Goal: Task Accomplishment & Management: Manage account settings

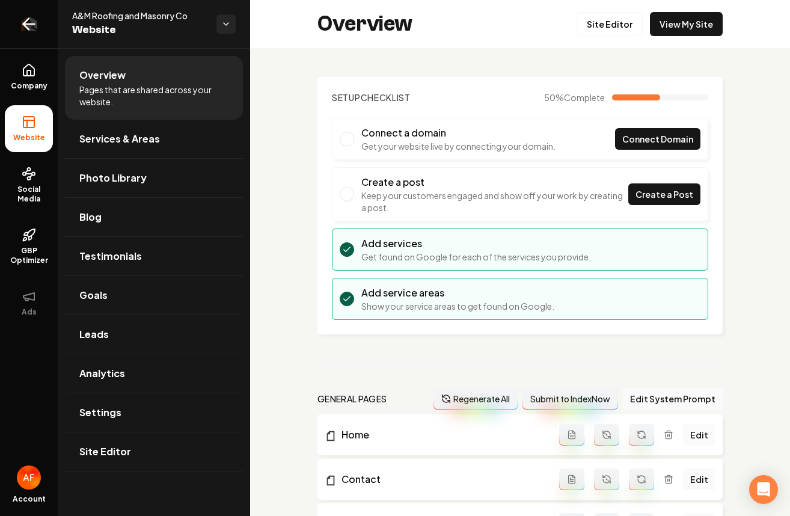
click at [33, 24] on icon "Return to dashboard" at bounding box center [28, 24] width 11 height 0
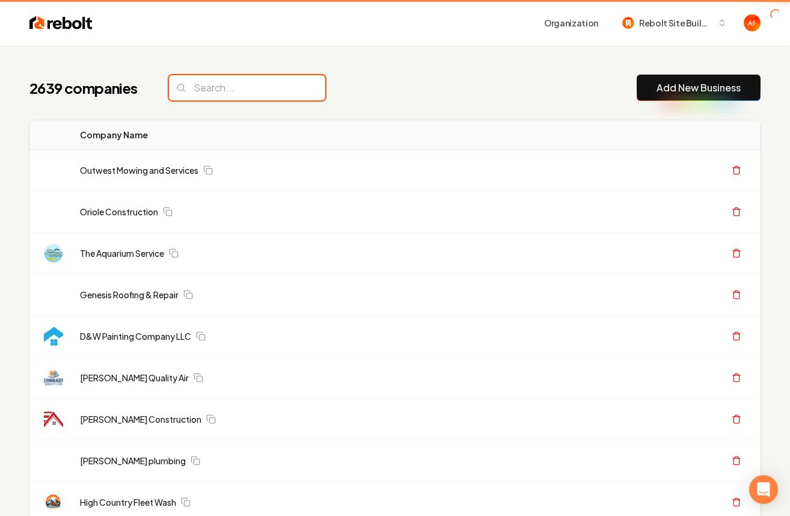
click at [294, 75] on input "search" at bounding box center [247, 87] width 156 height 25
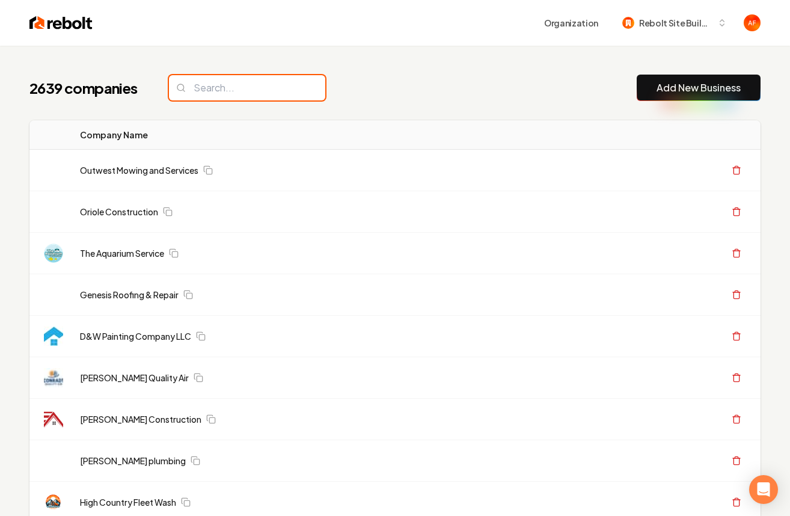
click at [255, 87] on input "search" at bounding box center [247, 87] width 156 height 25
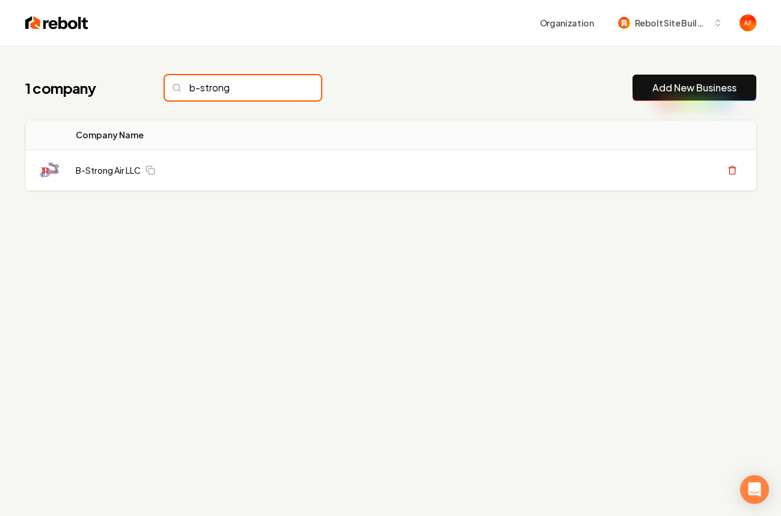
type input "b-strong"
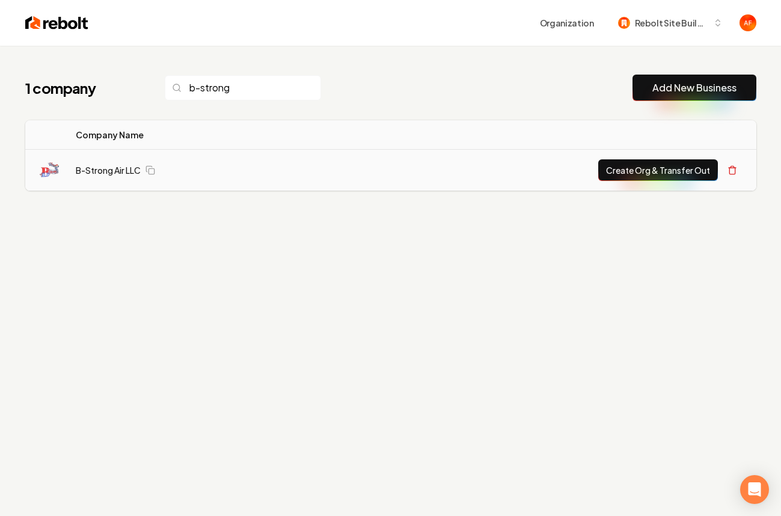
click at [608, 171] on button "Create Org & Transfer Out" at bounding box center [658, 170] width 120 height 22
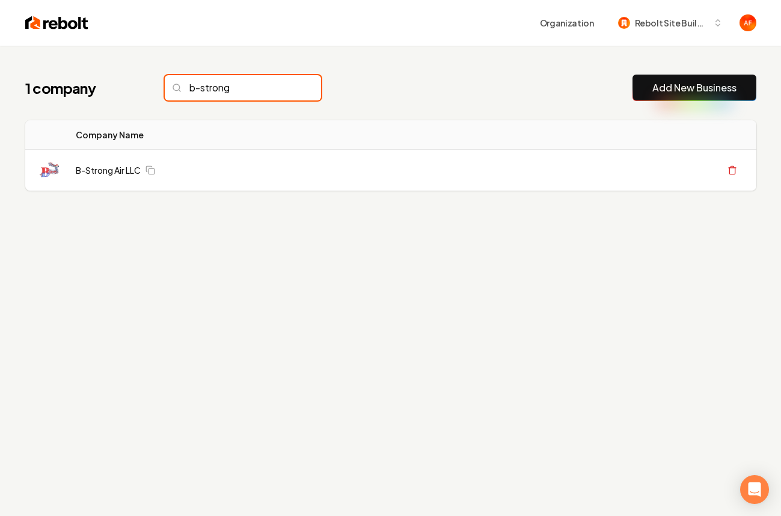
click at [235, 96] on input "b-strong" at bounding box center [243, 87] width 156 height 25
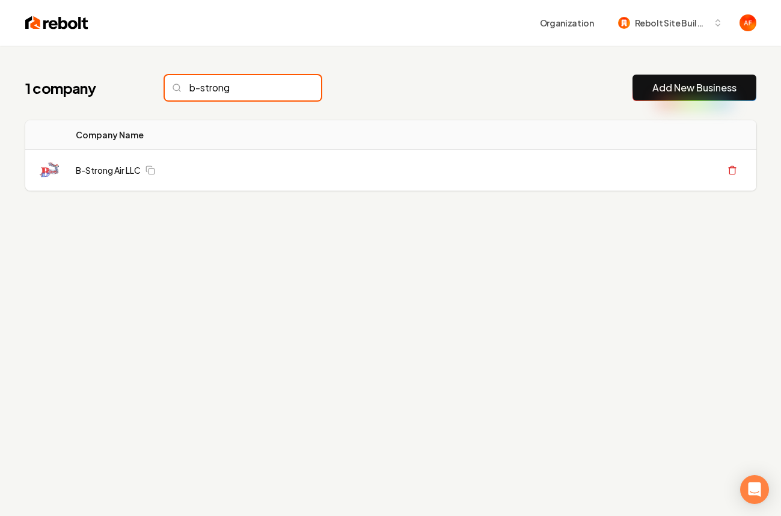
click at [270, 81] on input "b-strong" at bounding box center [243, 87] width 156 height 25
click at [284, 85] on input "b-strong" at bounding box center [243, 87] width 156 height 25
click at [283, 86] on input "b-strong" at bounding box center [243, 87] width 156 height 25
click at [287, 87] on input "b-strong" at bounding box center [243, 87] width 156 height 25
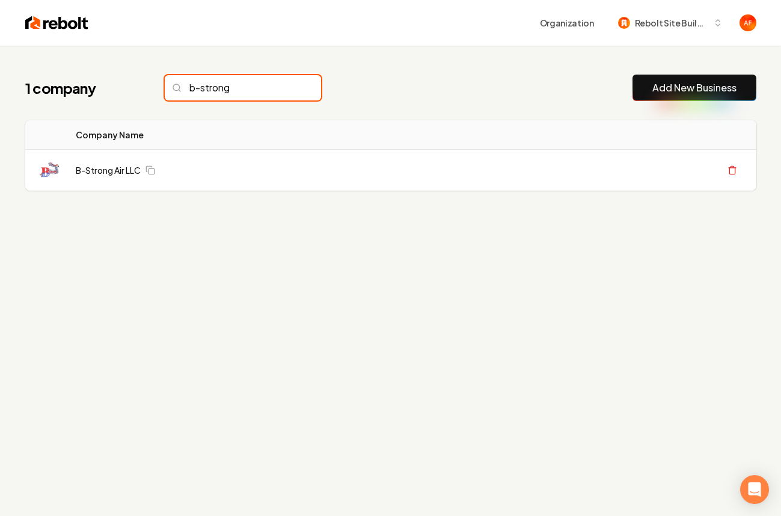
click at [284, 87] on input "b-strong" at bounding box center [243, 87] width 156 height 25
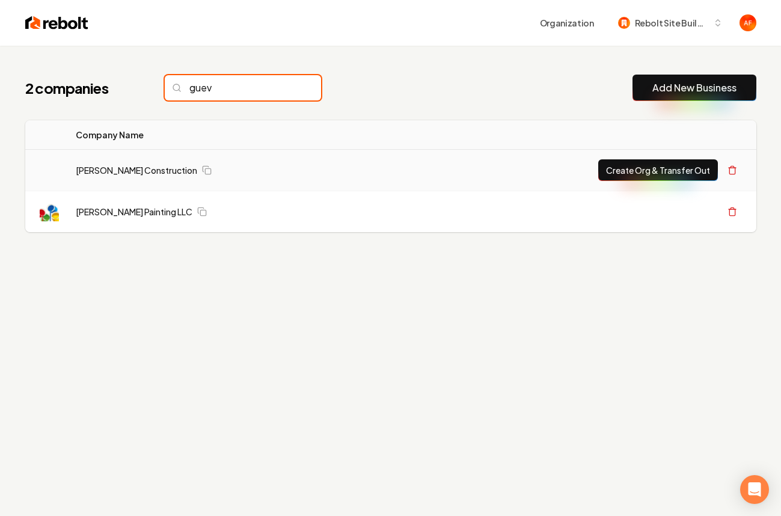
type input "guev"
click at [633, 168] on button "Create Org & Transfer Out" at bounding box center [658, 170] width 120 height 22
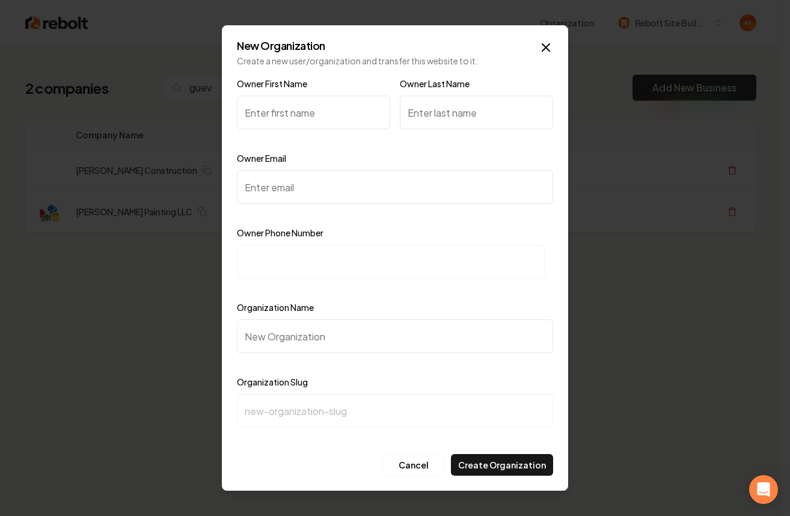
click at [284, 194] on input "Owner Email" at bounding box center [395, 187] width 316 height 34
paste input "[EMAIL_ADDRESS][DOMAIN_NAME]"
type input "[EMAIL_ADDRESS][DOMAIN_NAME]"
click at [545, 50] on icon "button" at bounding box center [546, 47] width 14 height 14
